Goal: Information Seeking & Learning: Learn about a topic

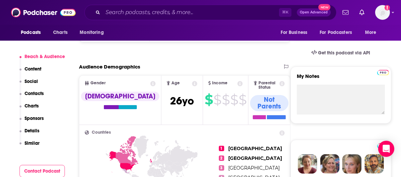
scroll to position [206, 0]
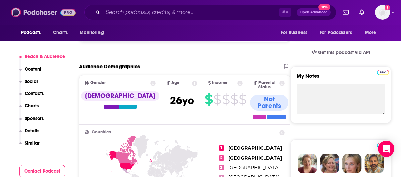
click at [35, 13] on img at bounding box center [43, 12] width 65 height 13
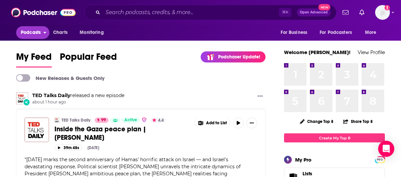
click at [36, 35] on span "Podcasts" at bounding box center [31, 32] width 20 height 9
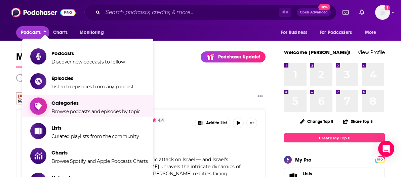
click at [81, 105] on span "Categories" at bounding box center [95, 103] width 89 height 6
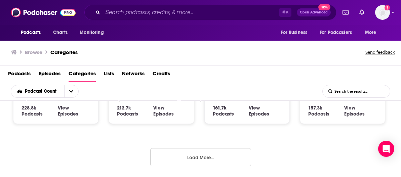
scroll to position [544, 0]
click at [217, 155] on button "Load More..." at bounding box center [200, 157] width 101 height 18
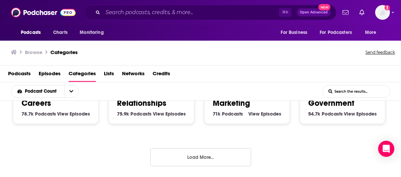
scroll to position [1018, 0]
click at [209, 151] on button "Load More..." at bounding box center [200, 157] width 101 height 18
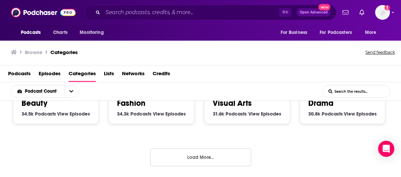
scroll to position [1493, 0]
click at [205, 159] on button "Load More..." at bounding box center [200, 157] width 101 height 18
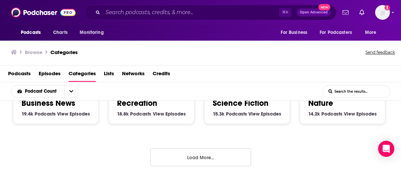
scroll to position [2062, 0]
click at [208, 159] on button "Load More..." at bounding box center [200, 157] width 101 height 18
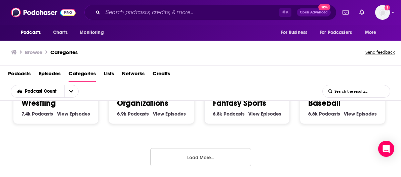
scroll to position [2537, 0]
click at [198, 164] on button "Load More..." at bounding box center [200, 157] width 101 height 18
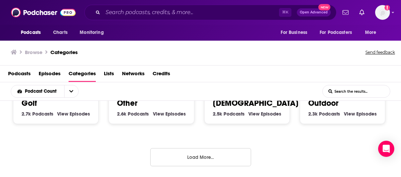
scroll to position [3011, 0]
click at [219, 160] on button "Load More..." at bounding box center [200, 157] width 101 height 18
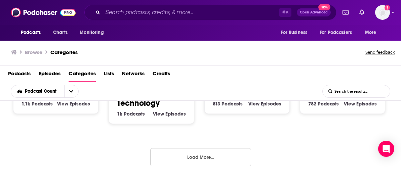
scroll to position [3497, 0]
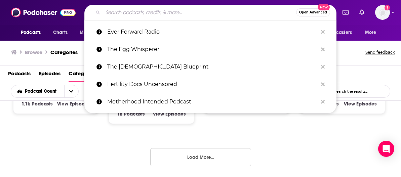
click at [125, 10] on input "Search podcasts, credits, & more..." at bounding box center [199, 12] width 193 height 11
paste input "Her Fertility Podcast"
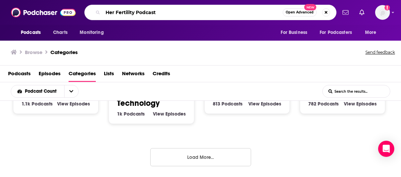
type input "Her Fertility Podcast"
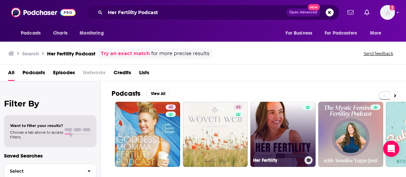
click at [286, 132] on link "Her Fertility" at bounding box center [282, 134] width 65 height 65
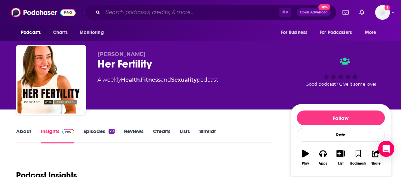
click at [130, 11] on input "Search podcasts, credits, & more..." at bounding box center [191, 12] width 176 height 11
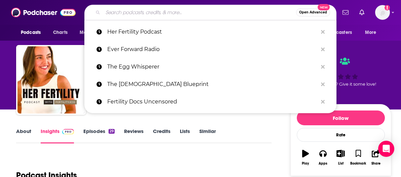
paste input "The Fertility [MEDICAL_DATA] Podcast"
type input "The Fertility [MEDICAL_DATA] Podcast"
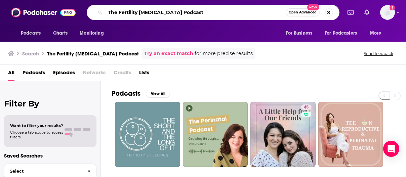
drag, startPoint x: 208, startPoint y: 14, endPoint x: 170, endPoint y: 13, distance: 38.7
click at [170, 13] on input "The Fertility [MEDICAL_DATA] Podcast" at bounding box center [195, 12] width 181 height 11
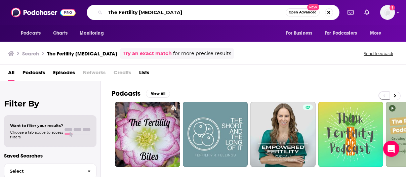
click at [152, 15] on input "The Fertility [MEDICAL_DATA]" at bounding box center [195, 12] width 181 height 11
paste input "RevMD Sexbytes : Sexual Wellness Podca"
type input "RevMD Sexbytes : Sexual Wellness Podcast"
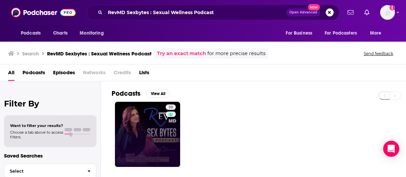
click at [148, 130] on link "30" at bounding box center [147, 134] width 65 height 65
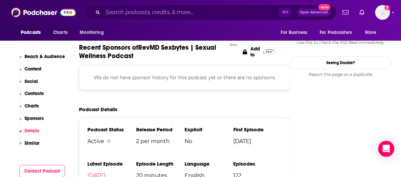
scroll to position [684, 0]
